Goal: Transaction & Acquisition: Purchase product/service

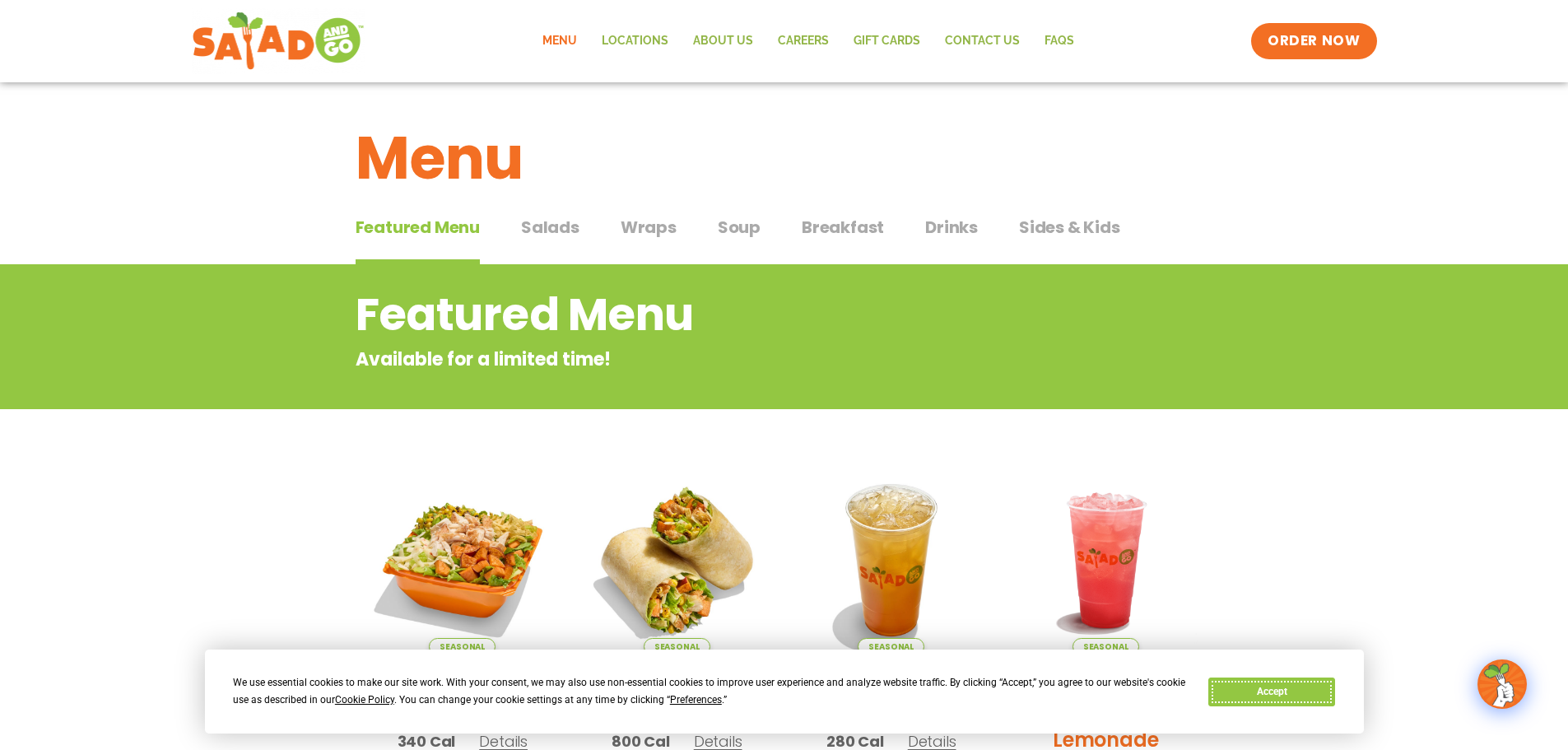
click at [1261, 690] on button "Accept" at bounding box center [1272, 692] width 127 height 29
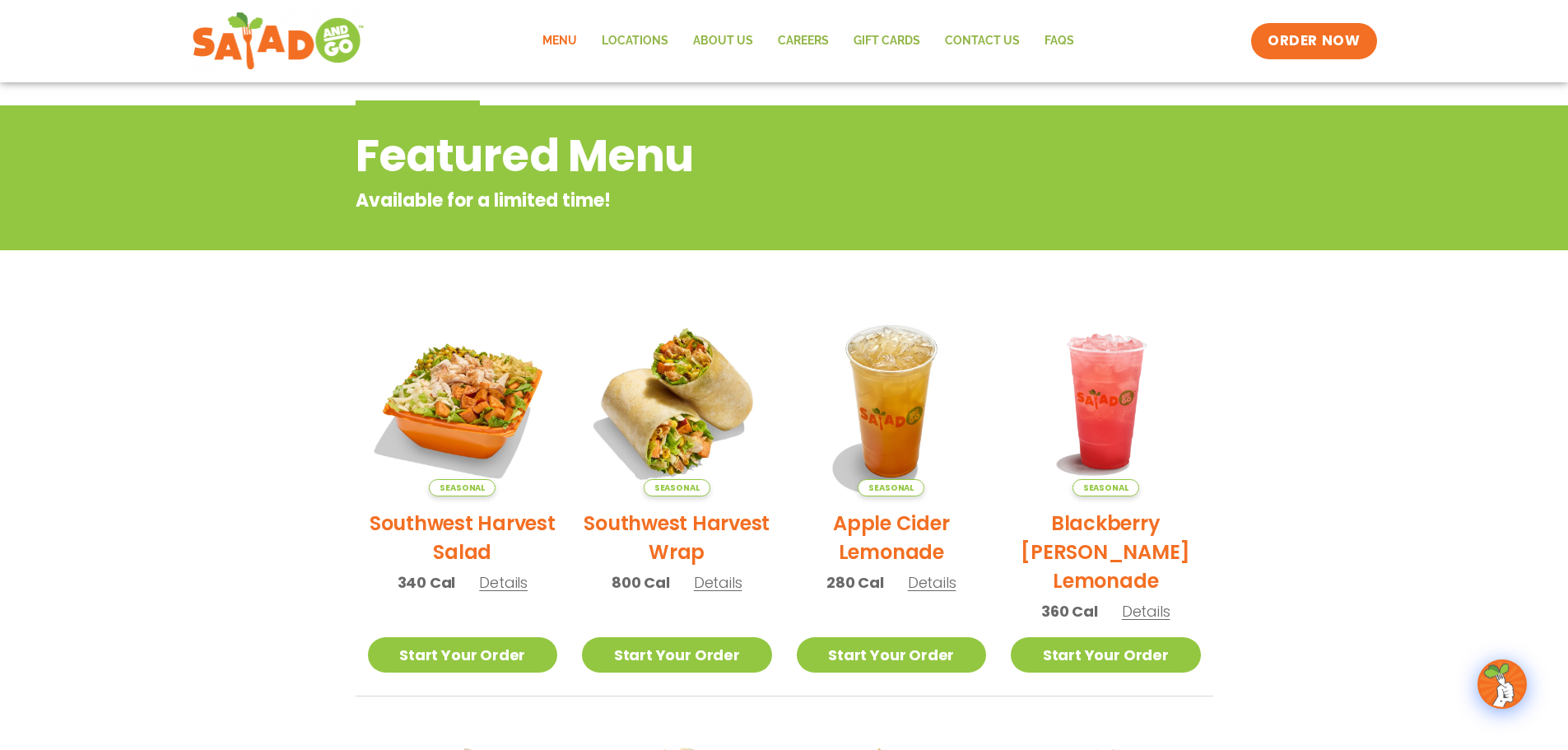
scroll to position [164, 0]
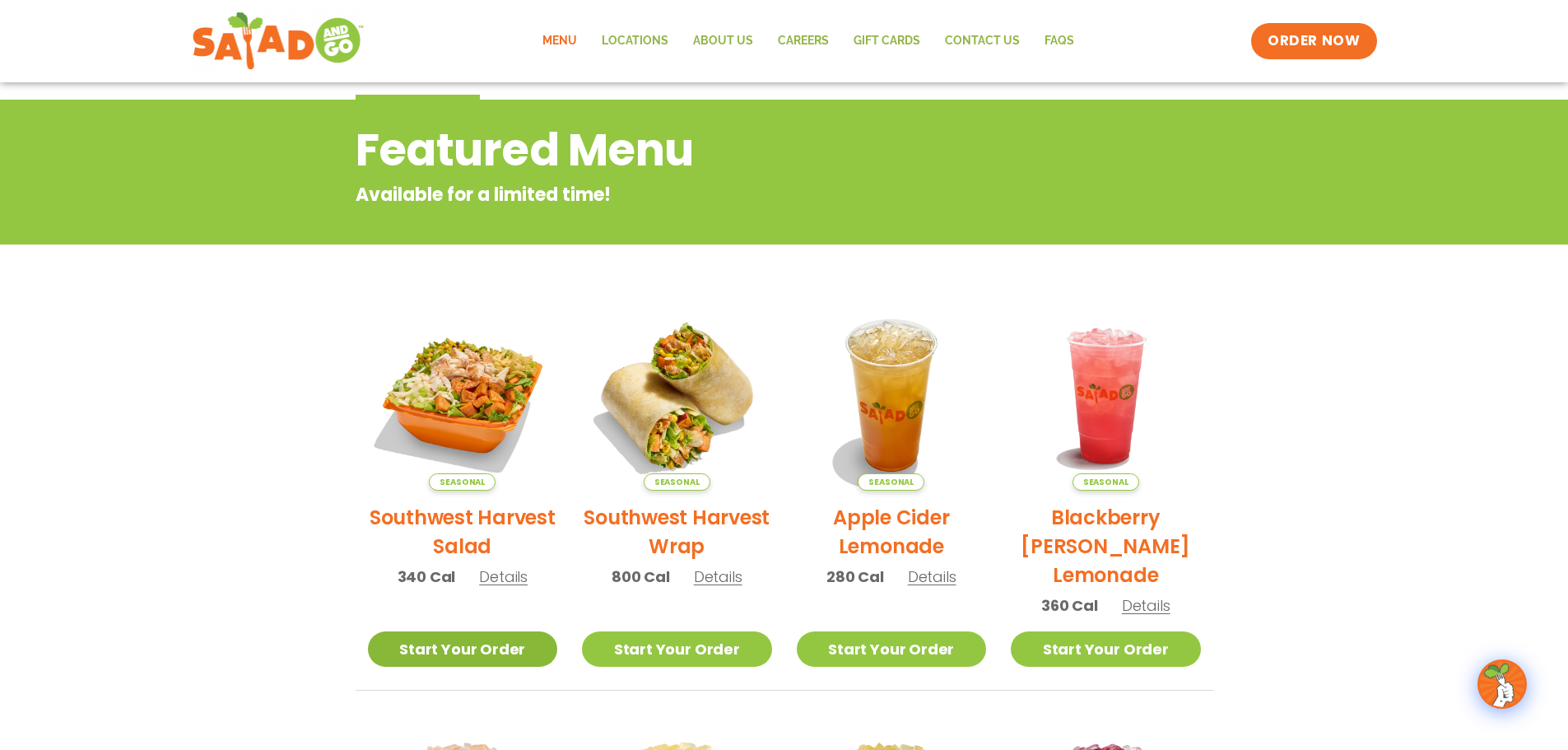
click at [446, 646] on link "Start Your Order" at bounding box center [463, 649] width 190 height 36
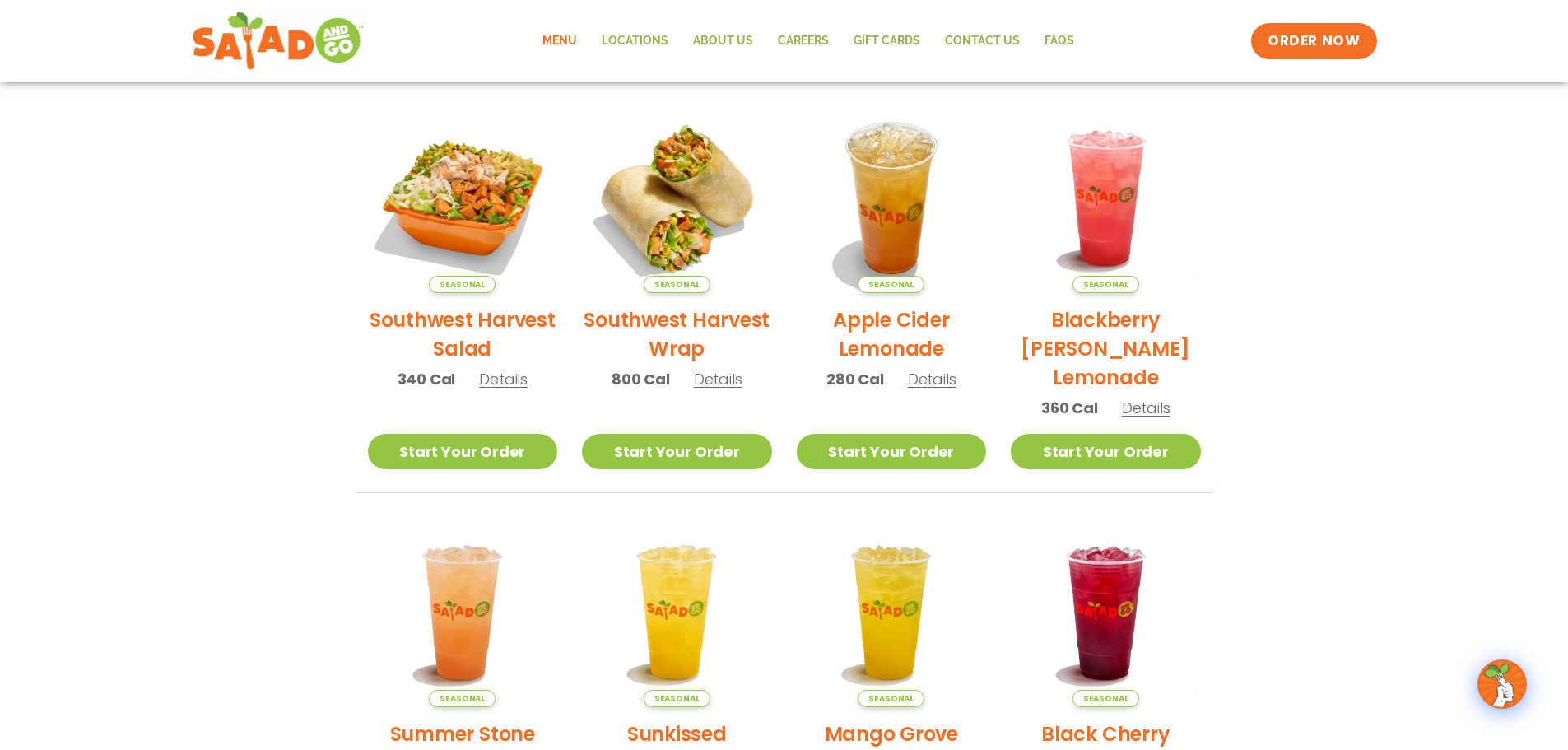
scroll to position [412, 0]
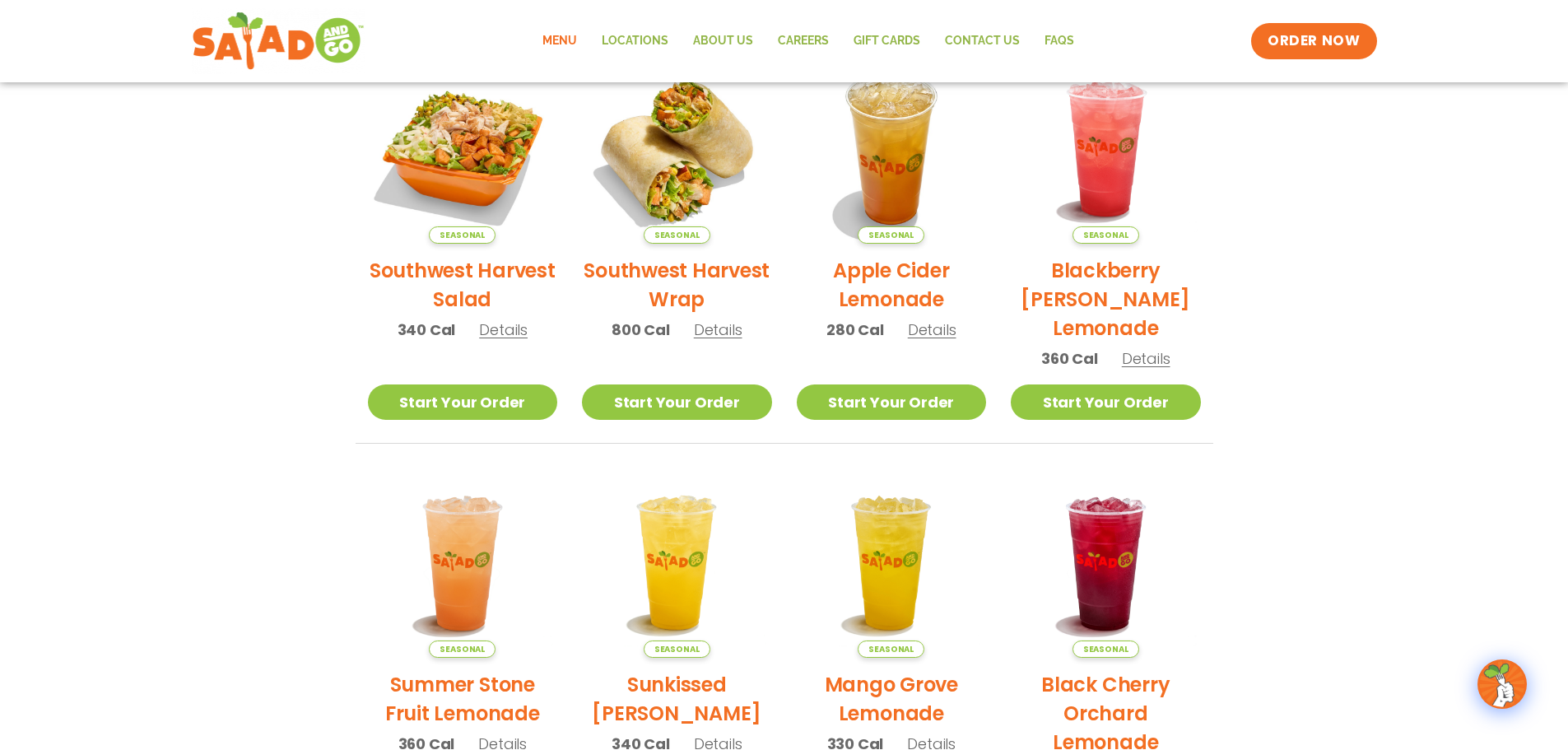
click at [435, 271] on h2 "Southwest Harvest Salad" at bounding box center [463, 285] width 190 height 58
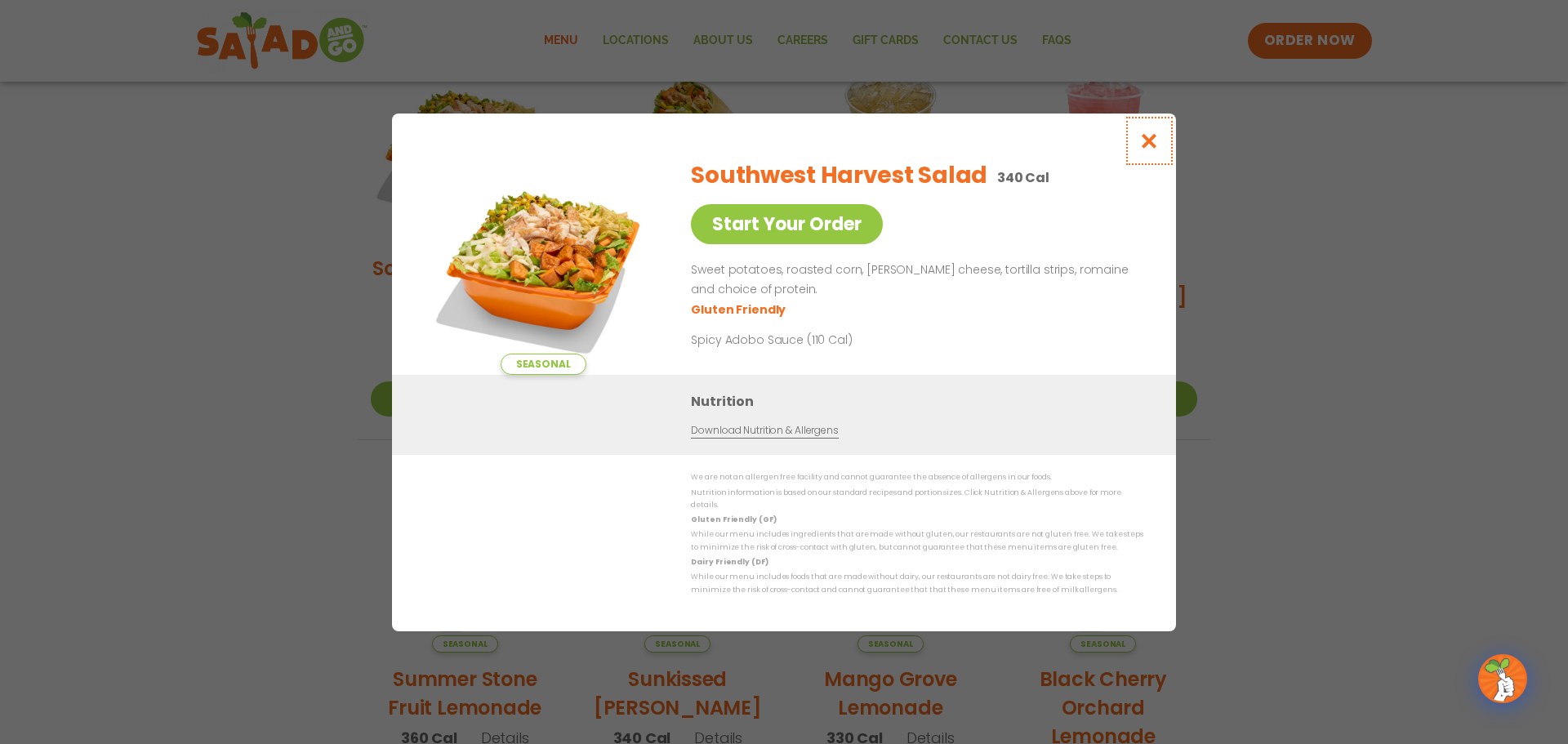
click at [1146, 145] on icon "Close modal" at bounding box center [1149, 140] width 20 height 17
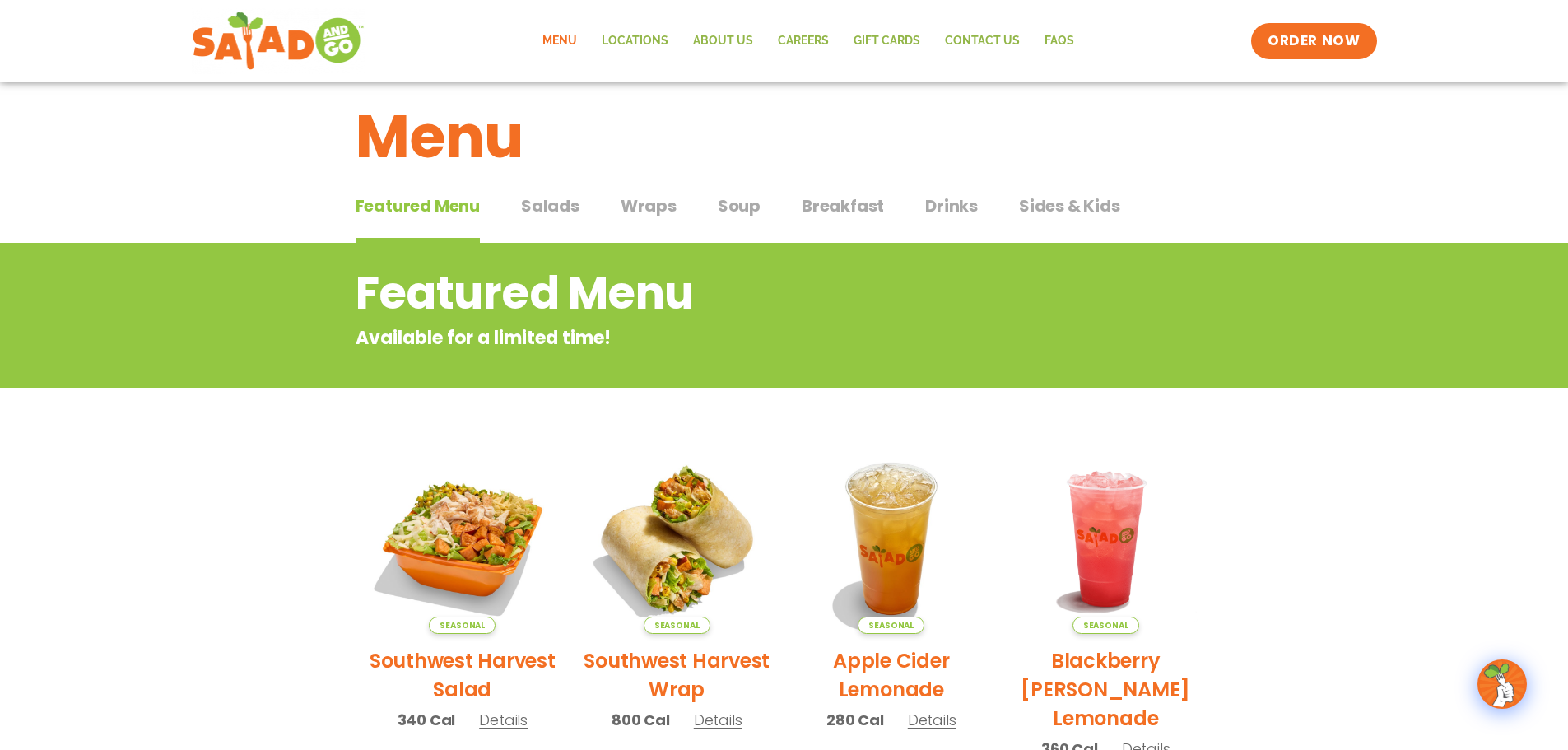
scroll to position [0, 0]
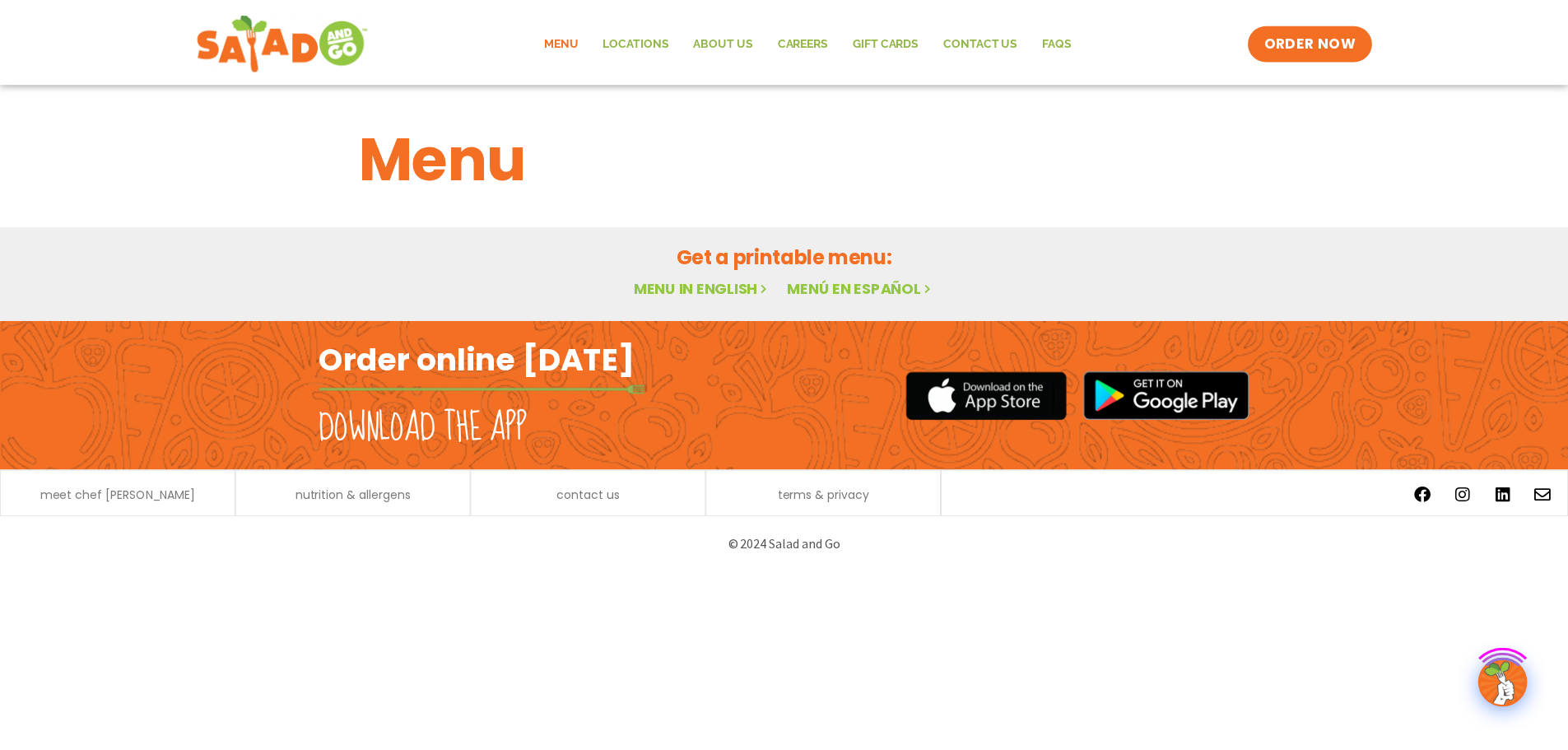
scroll to position [162, 0]
